Goal: Transaction & Acquisition: Purchase product/service

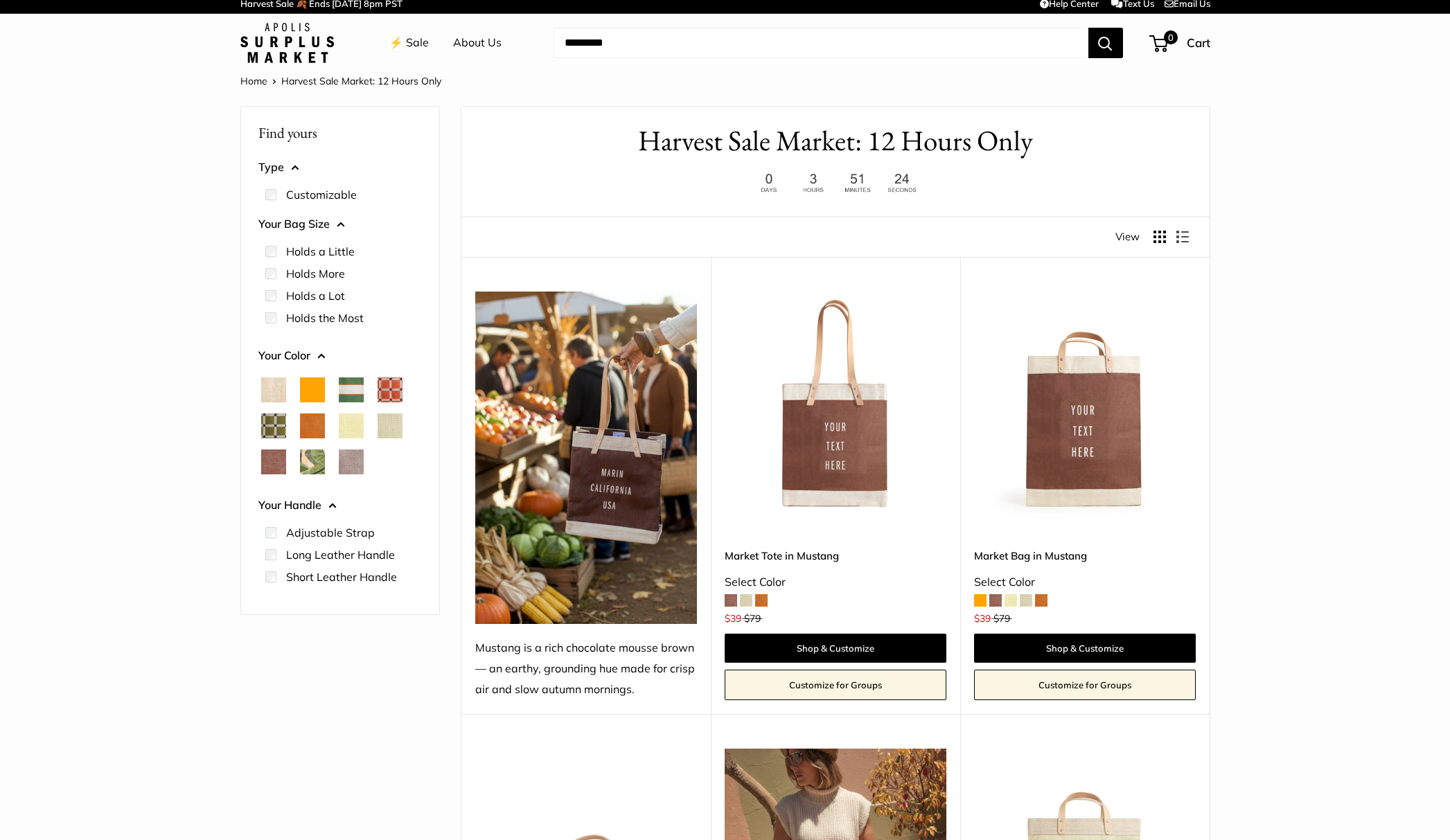
scroll to position [7, 0]
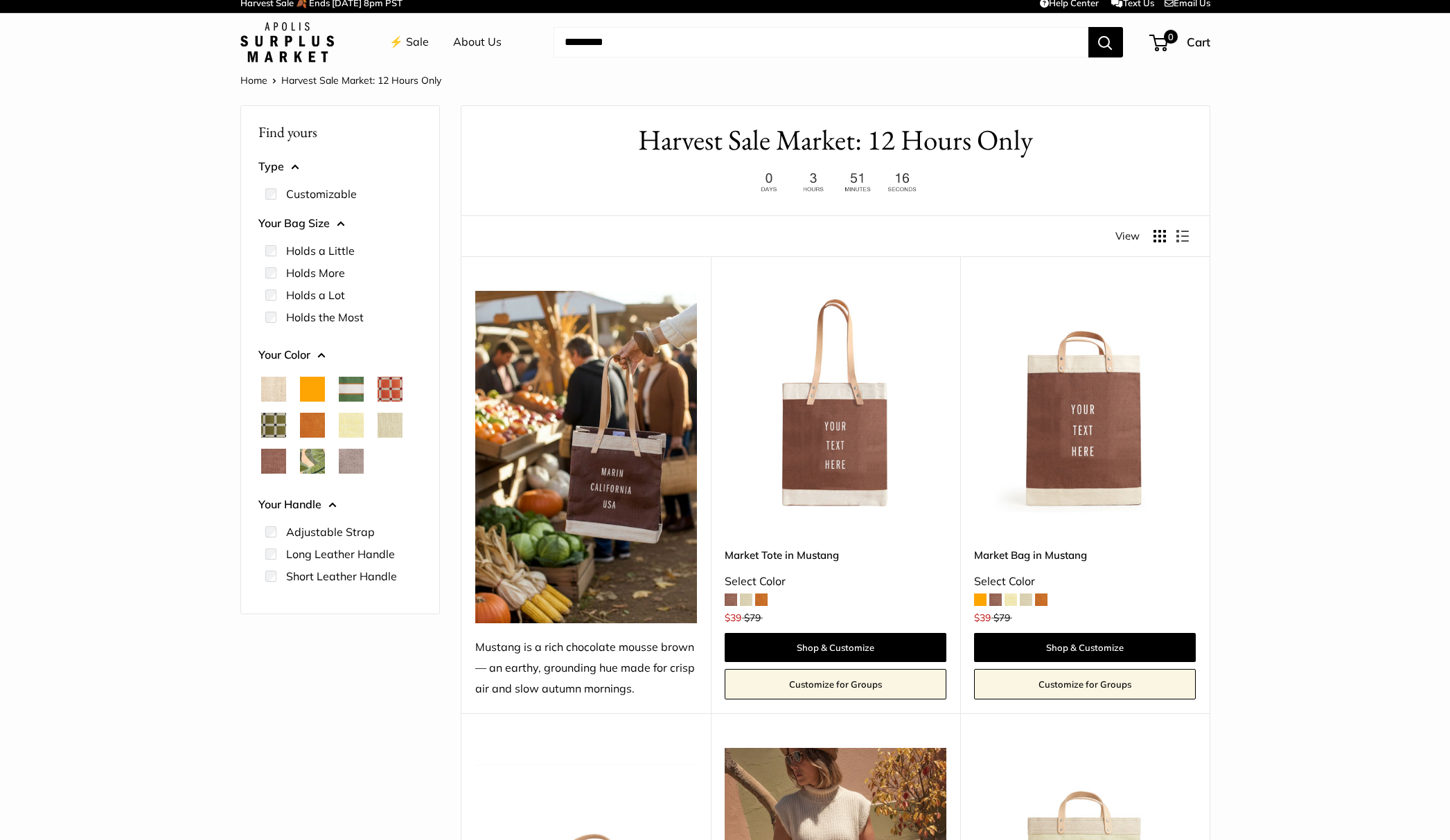
click at [314, 460] on span "Palm Leaf" at bounding box center [312, 461] width 25 height 25
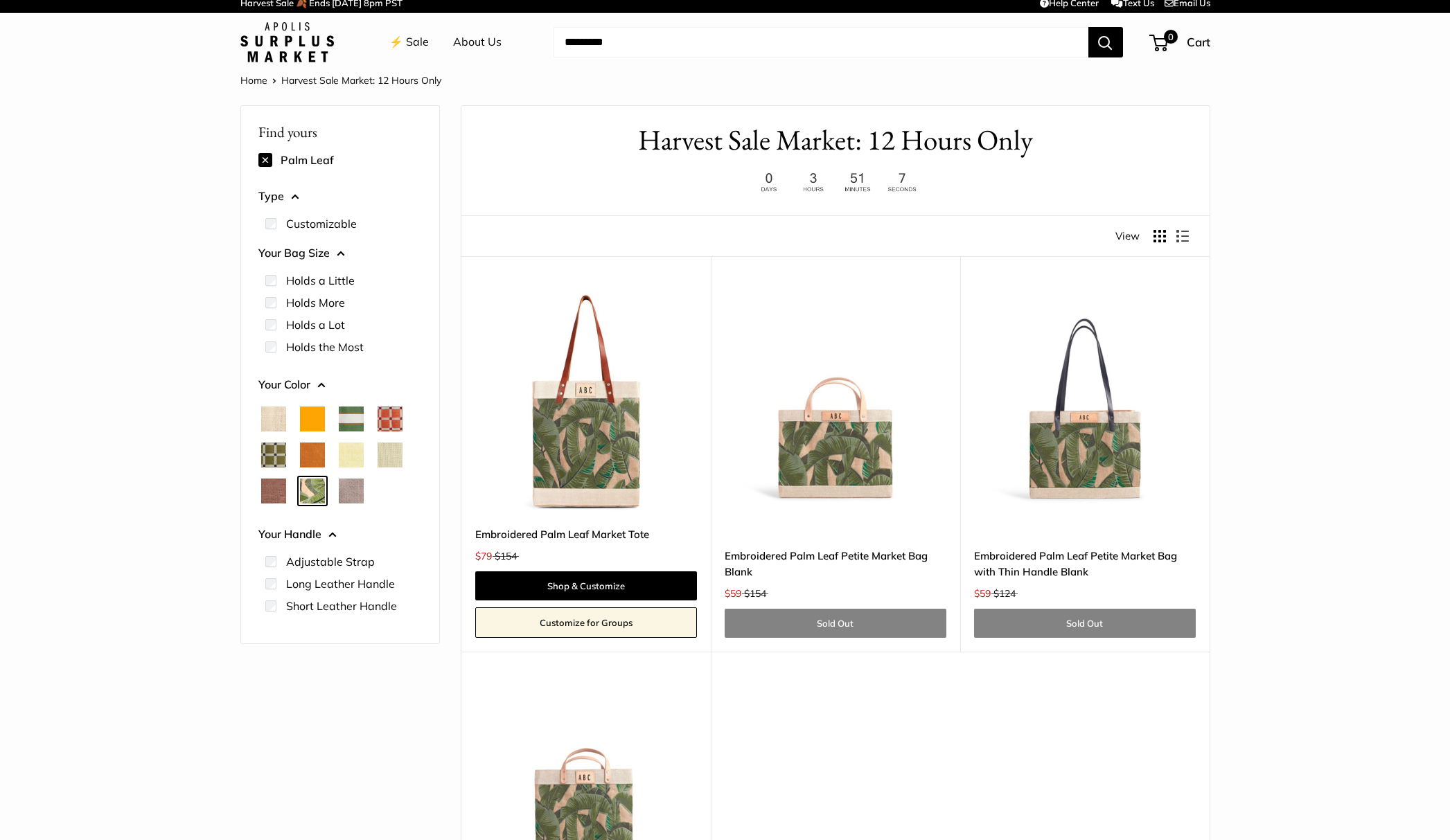
click at [312, 446] on span "Cognac" at bounding box center [312, 455] width 25 height 25
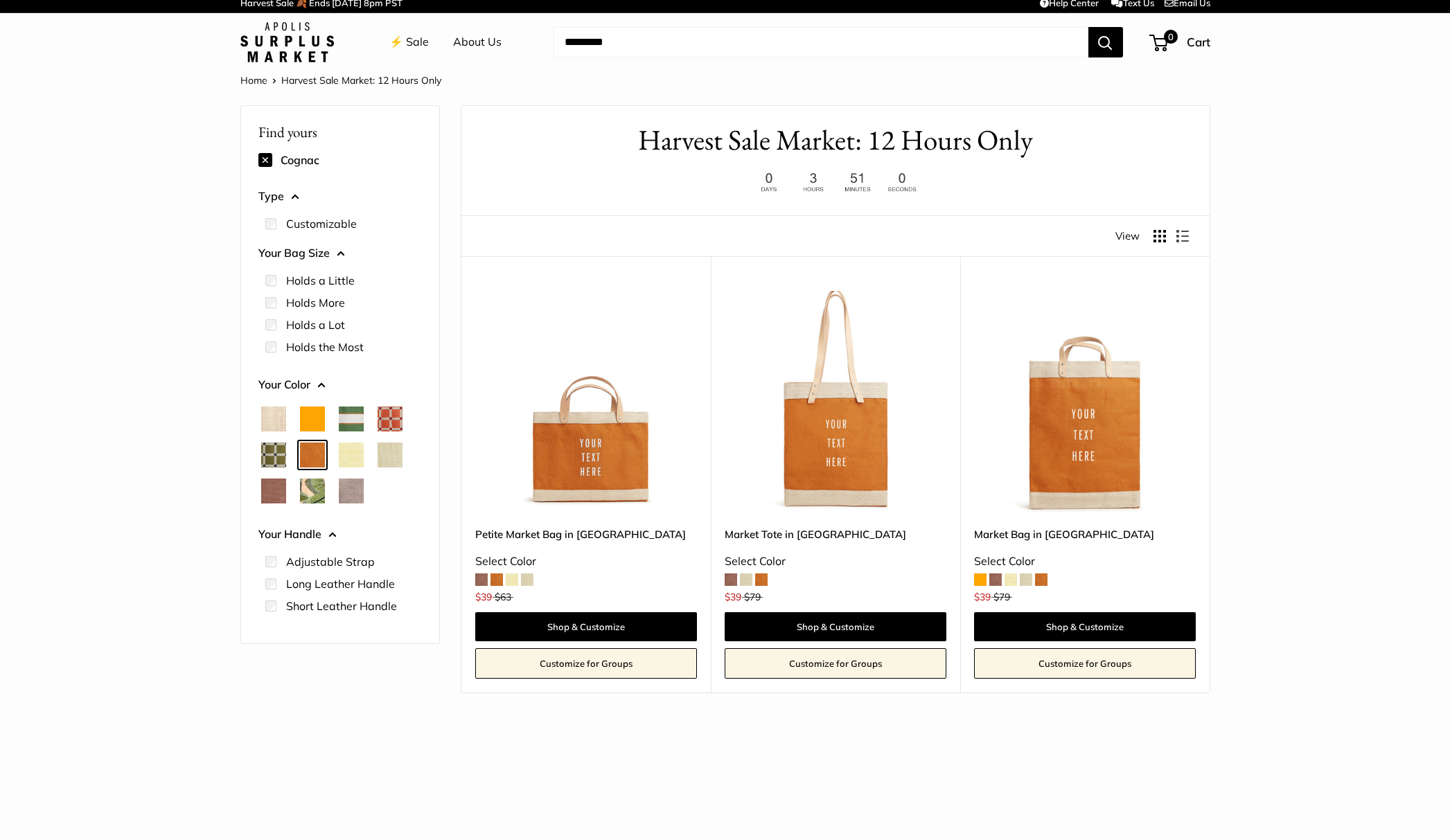
click at [785, 533] on link "Market Tote in [GEOGRAPHIC_DATA]" at bounding box center [836, 535] width 222 height 16
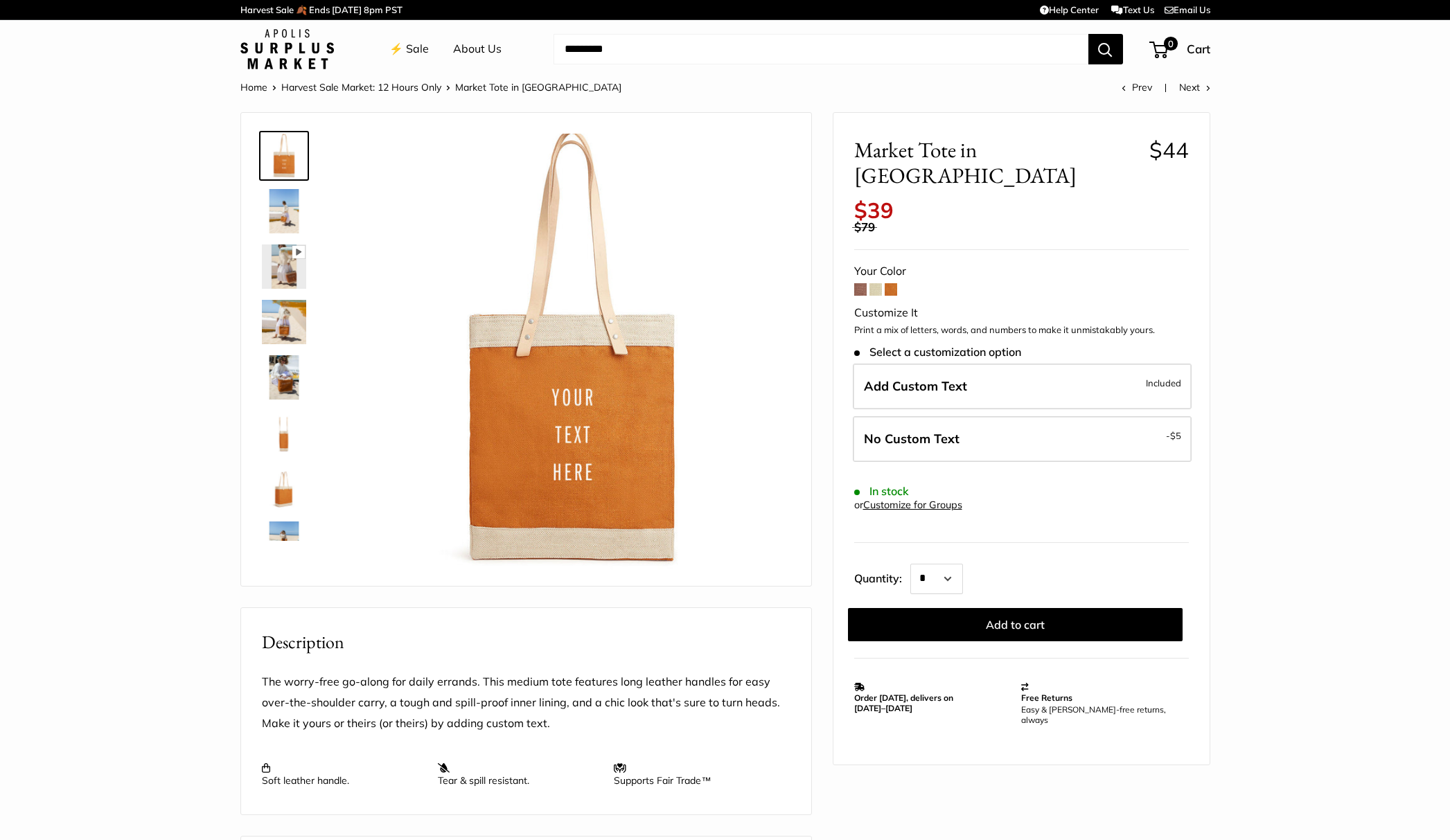
click at [888, 283] on span at bounding box center [891, 289] width 13 height 13
click at [879, 283] on span at bounding box center [875, 289] width 13 height 13
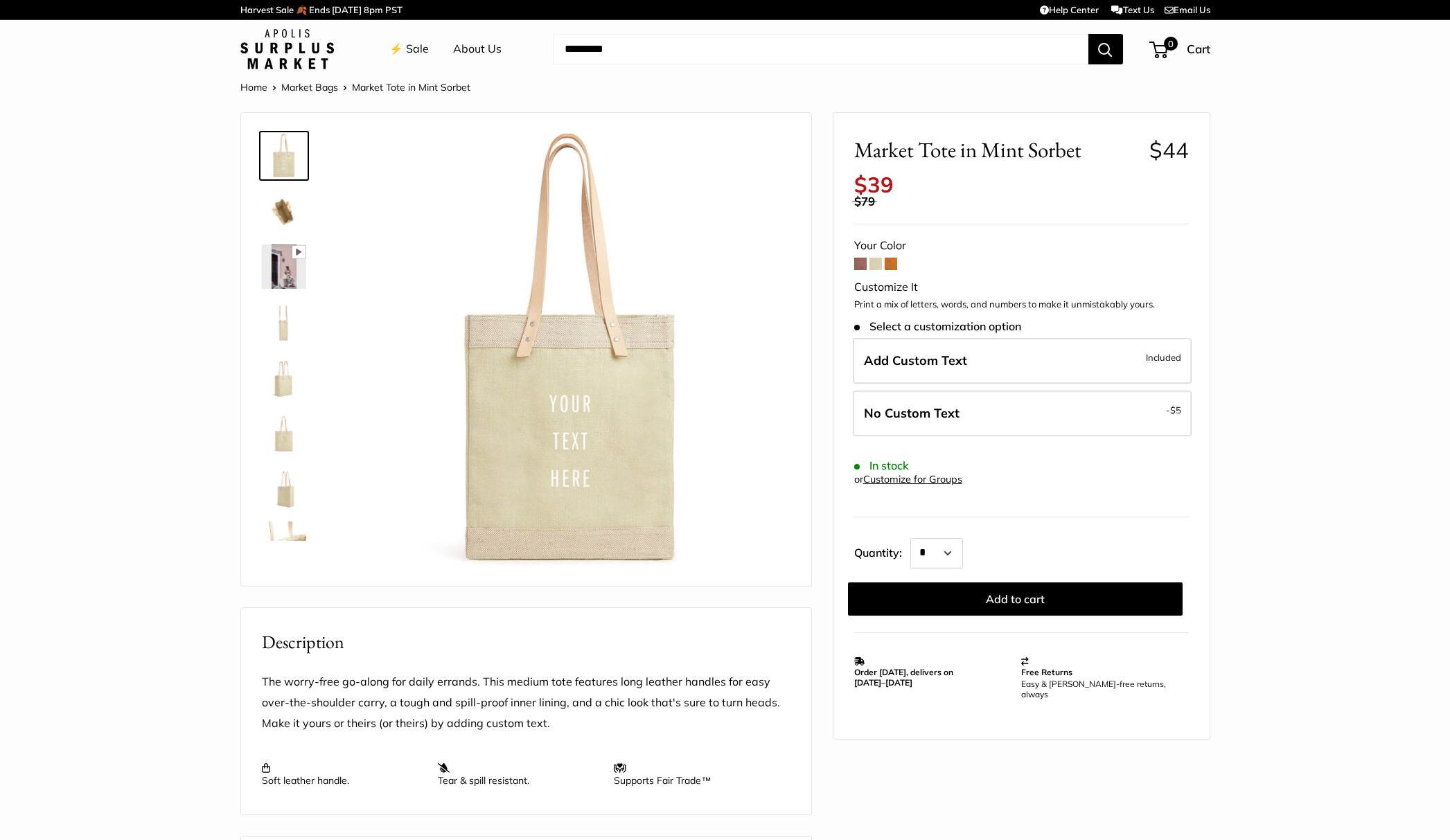
click at [863, 257] on span at bounding box center [860, 263] width 13 height 13
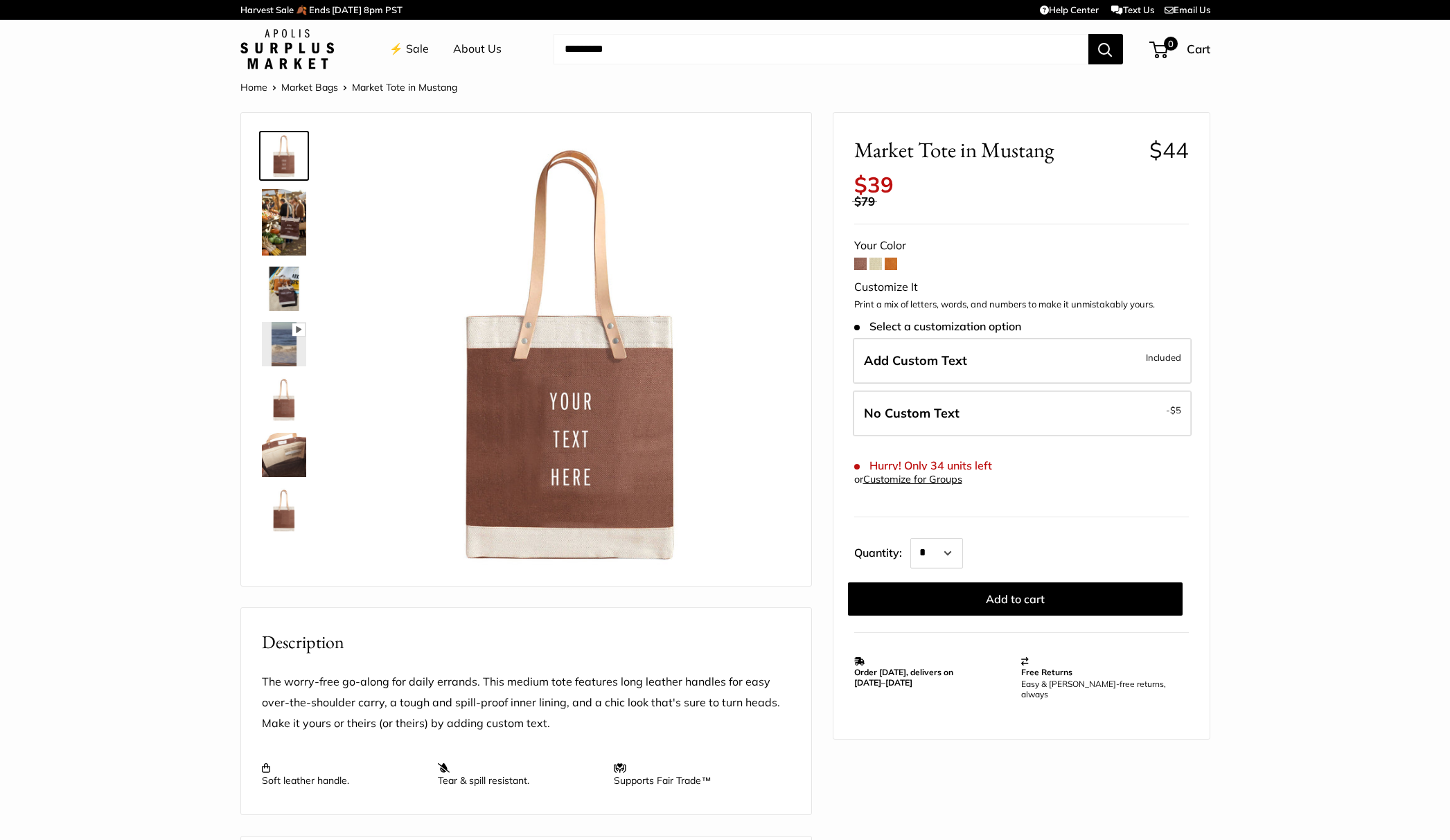
click at [891, 257] on span at bounding box center [891, 263] width 13 height 13
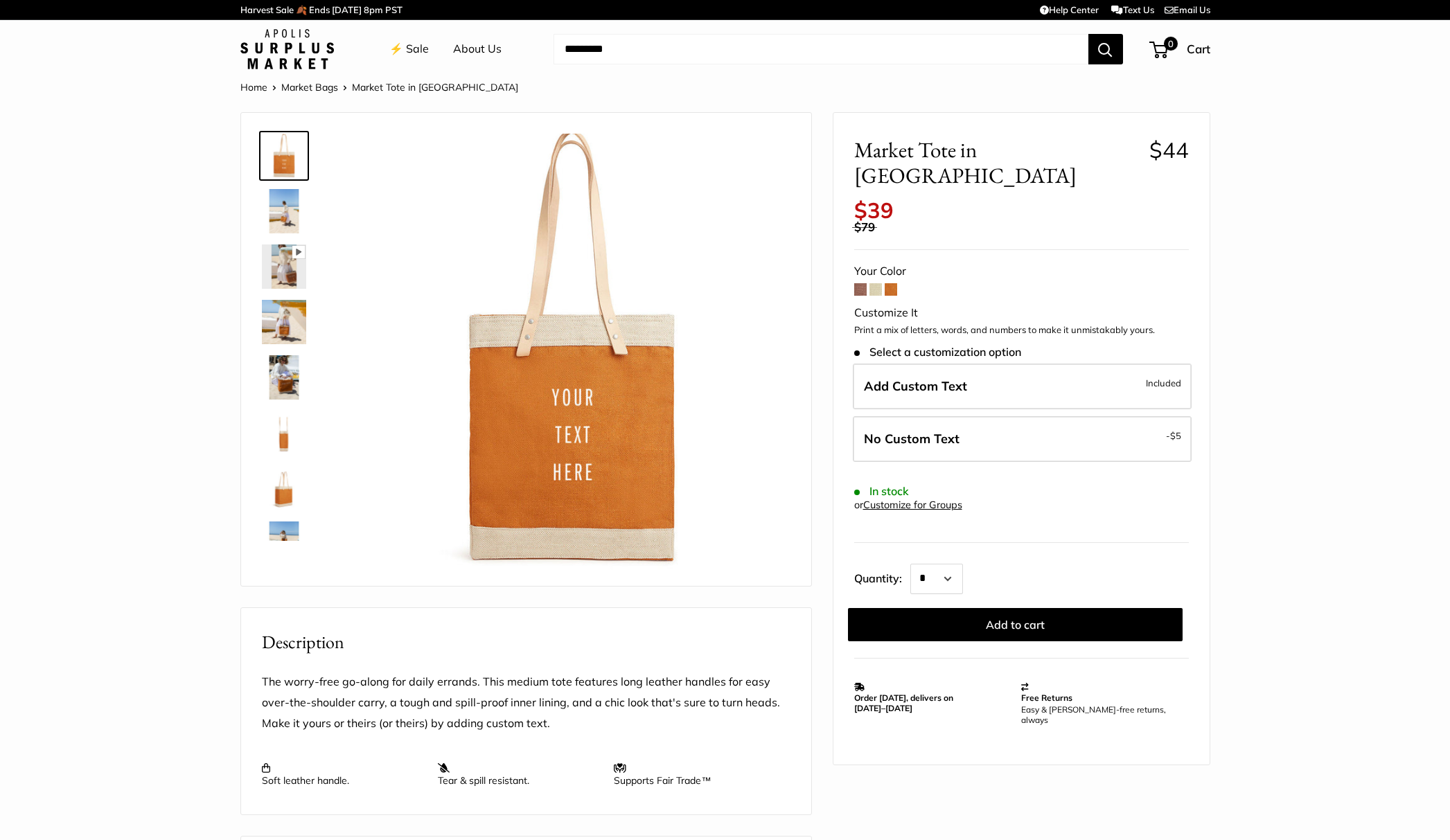
click at [876, 283] on span at bounding box center [875, 289] width 13 height 13
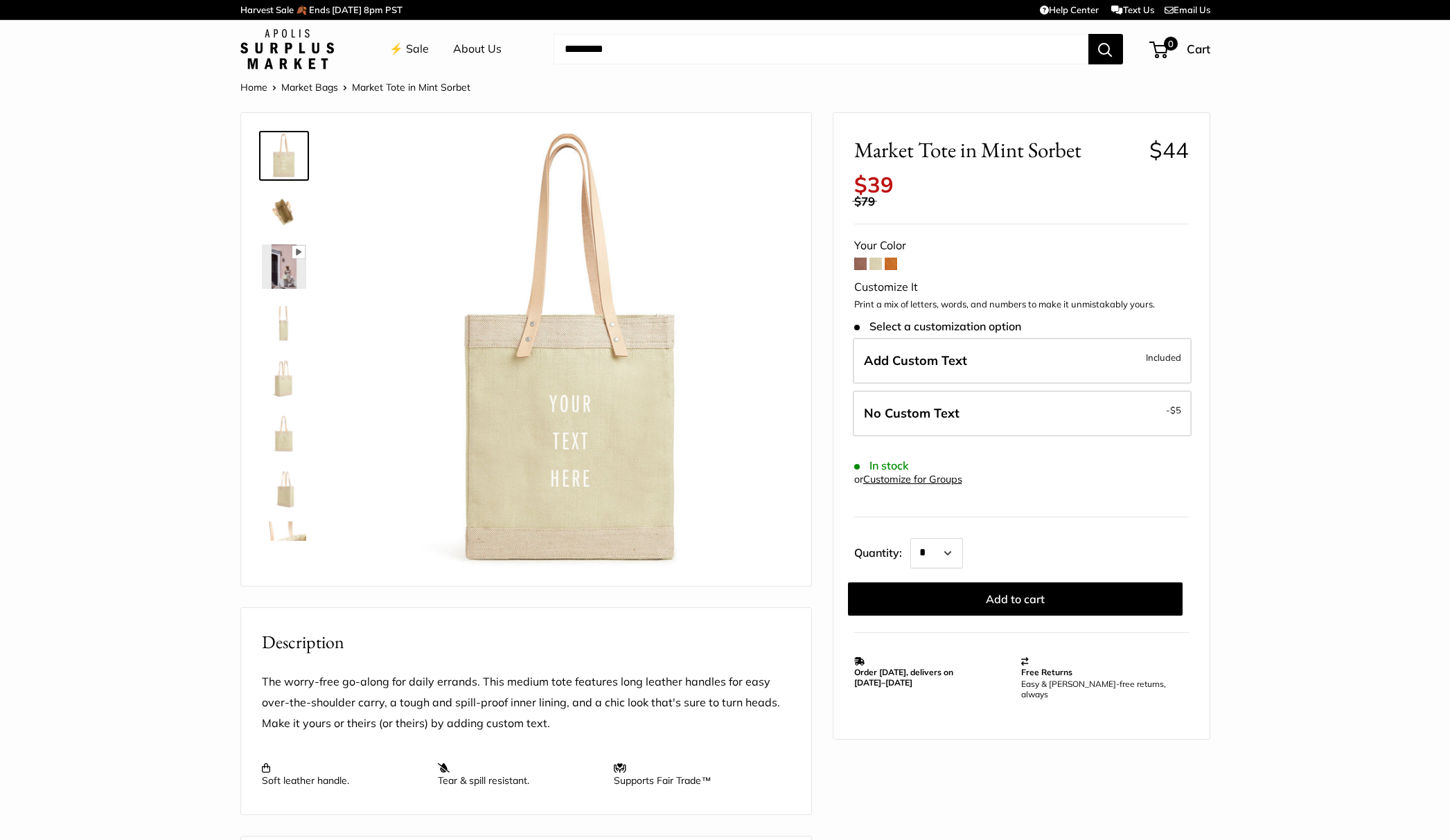
click at [860, 257] on span at bounding box center [860, 263] width 13 height 13
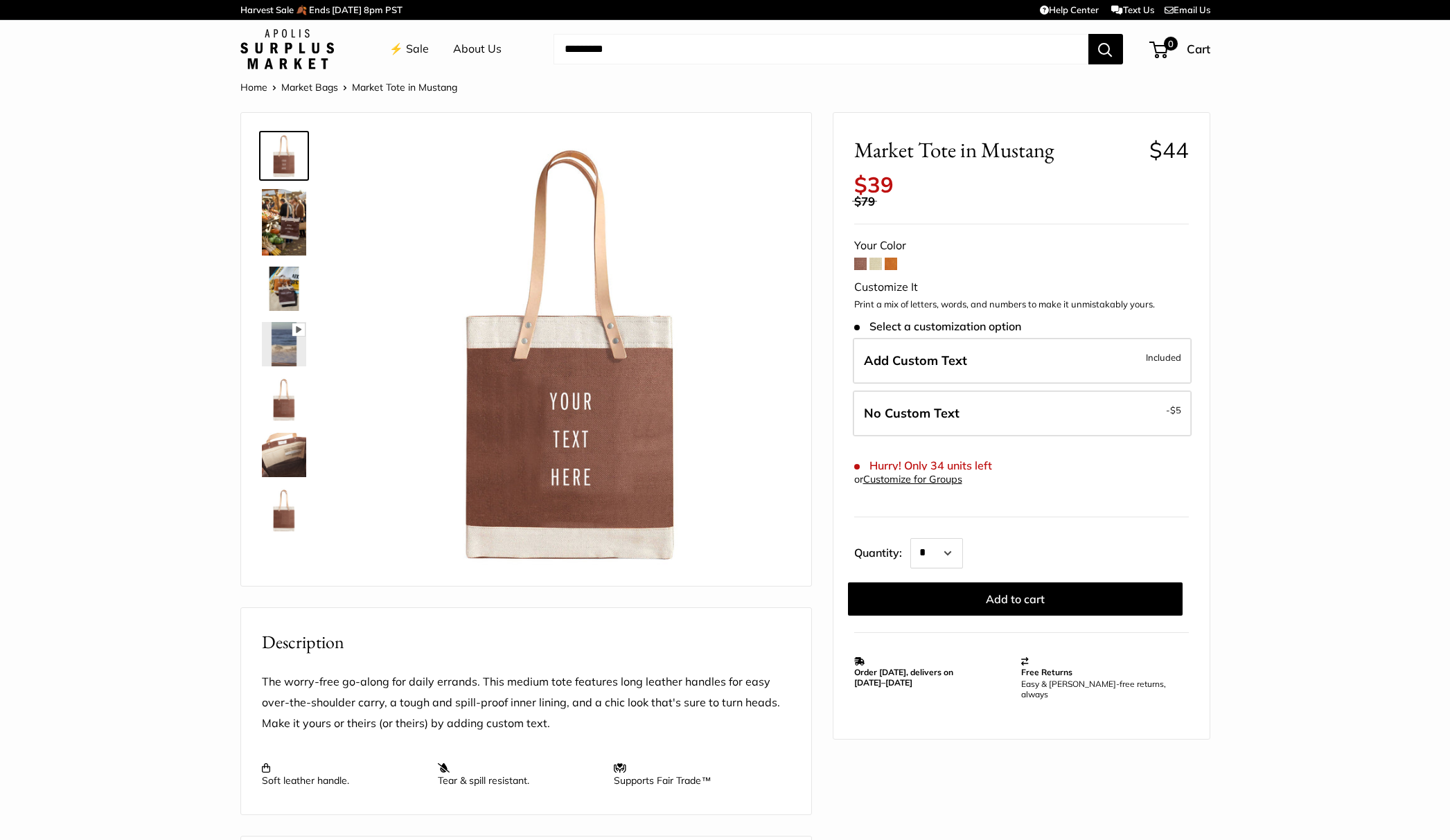
click at [419, 46] on link "⚡️ Sale" at bounding box center [408, 49] width 39 height 21
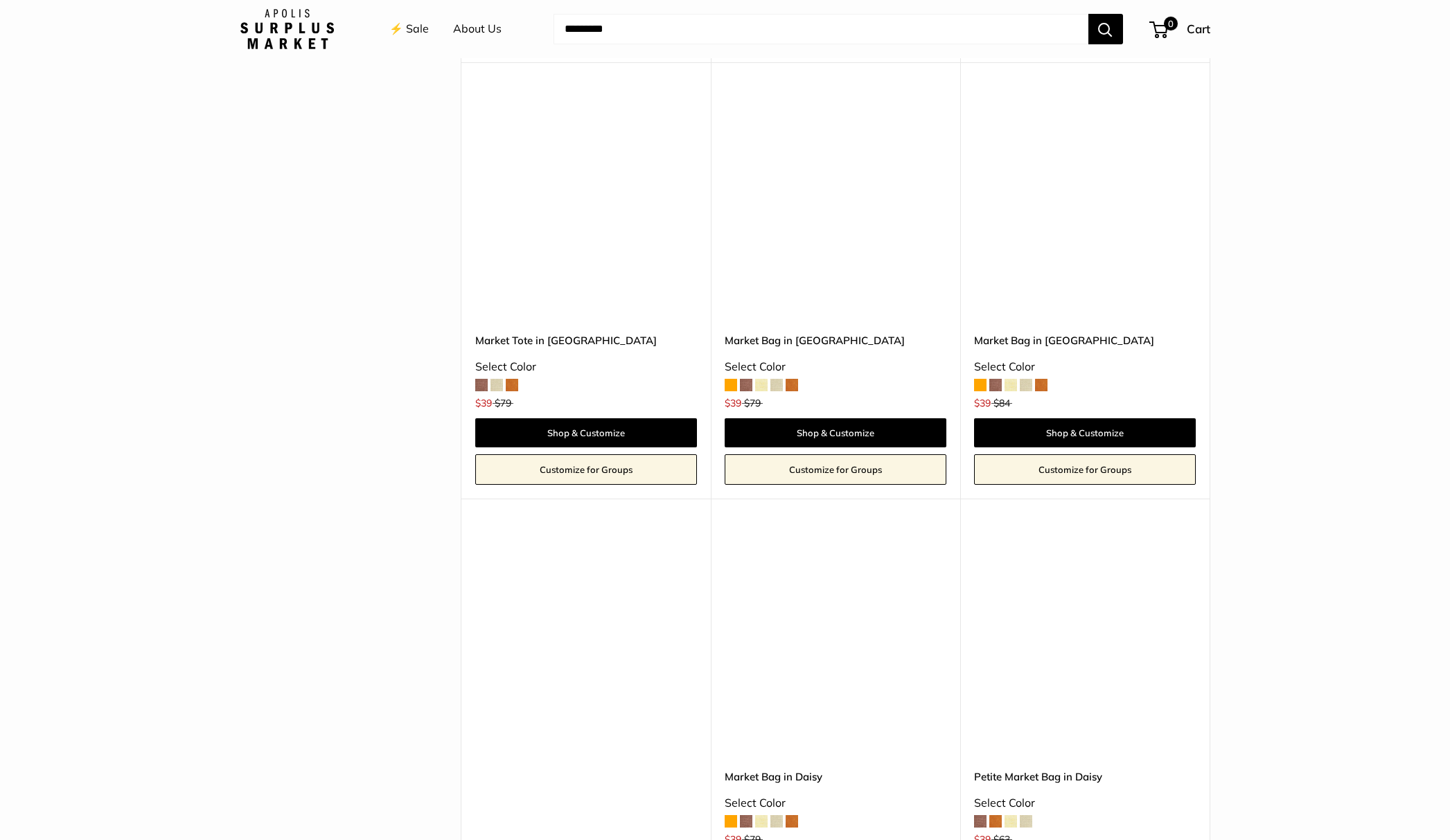
scroll to position [1898, 0]
